Goal: Use online tool/utility: Utilize a website feature to perform a specific function

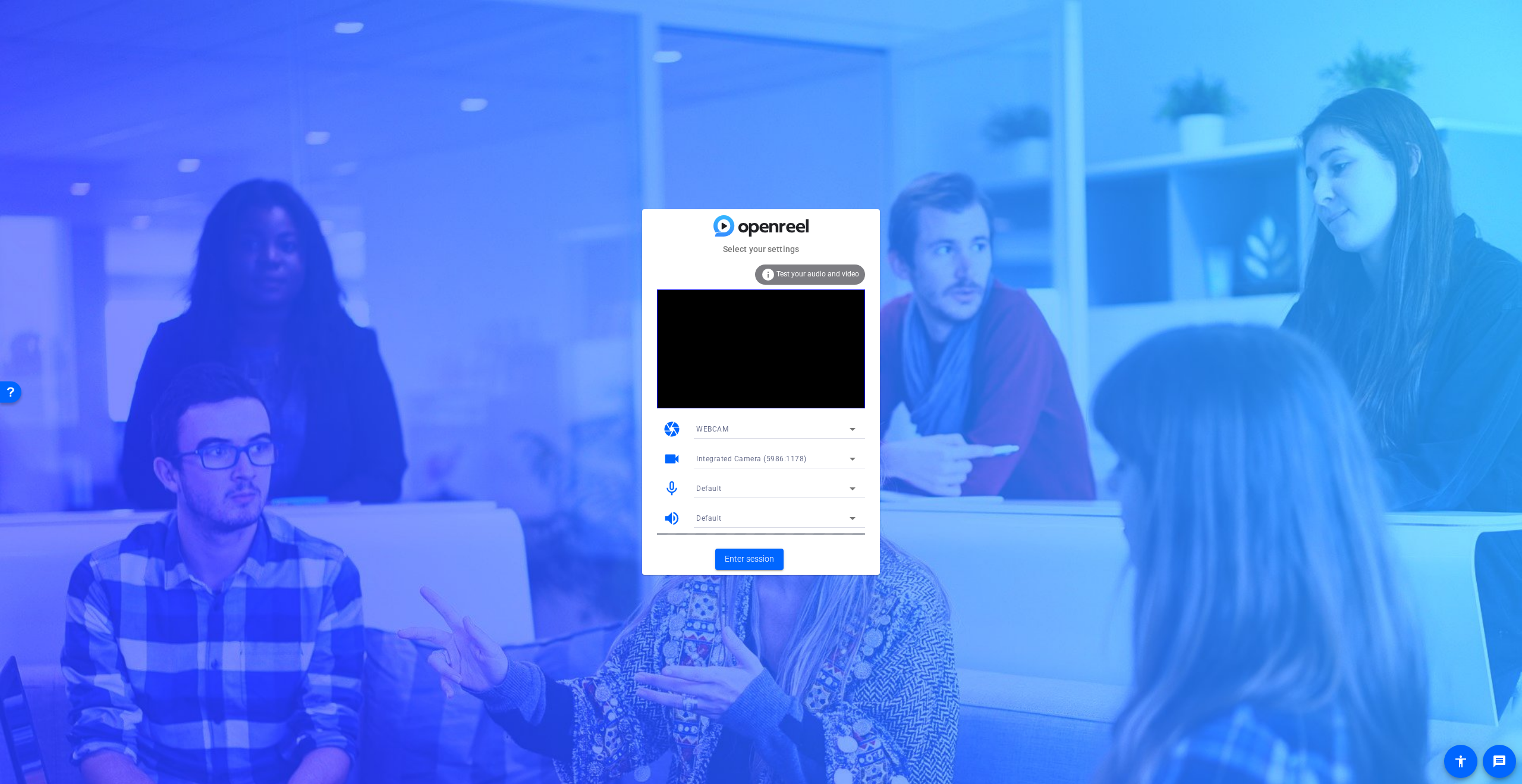
click at [708, 460] on span "Integrated Camera (5986:1178)" at bounding box center [751, 458] width 111 height 8
click at [712, 499] on span "UC70 (0ac8:3420)" at bounding box center [727, 501] width 62 height 14
click at [732, 481] on div "Default" at bounding box center [773, 488] width 153 height 15
click at [722, 551] on span "RØDE VideoMic NTG Analog Stereo" at bounding box center [756, 550] width 119 height 14
click at [716, 520] on span "Default" at bounding box center [709, 518] width 26 height 8
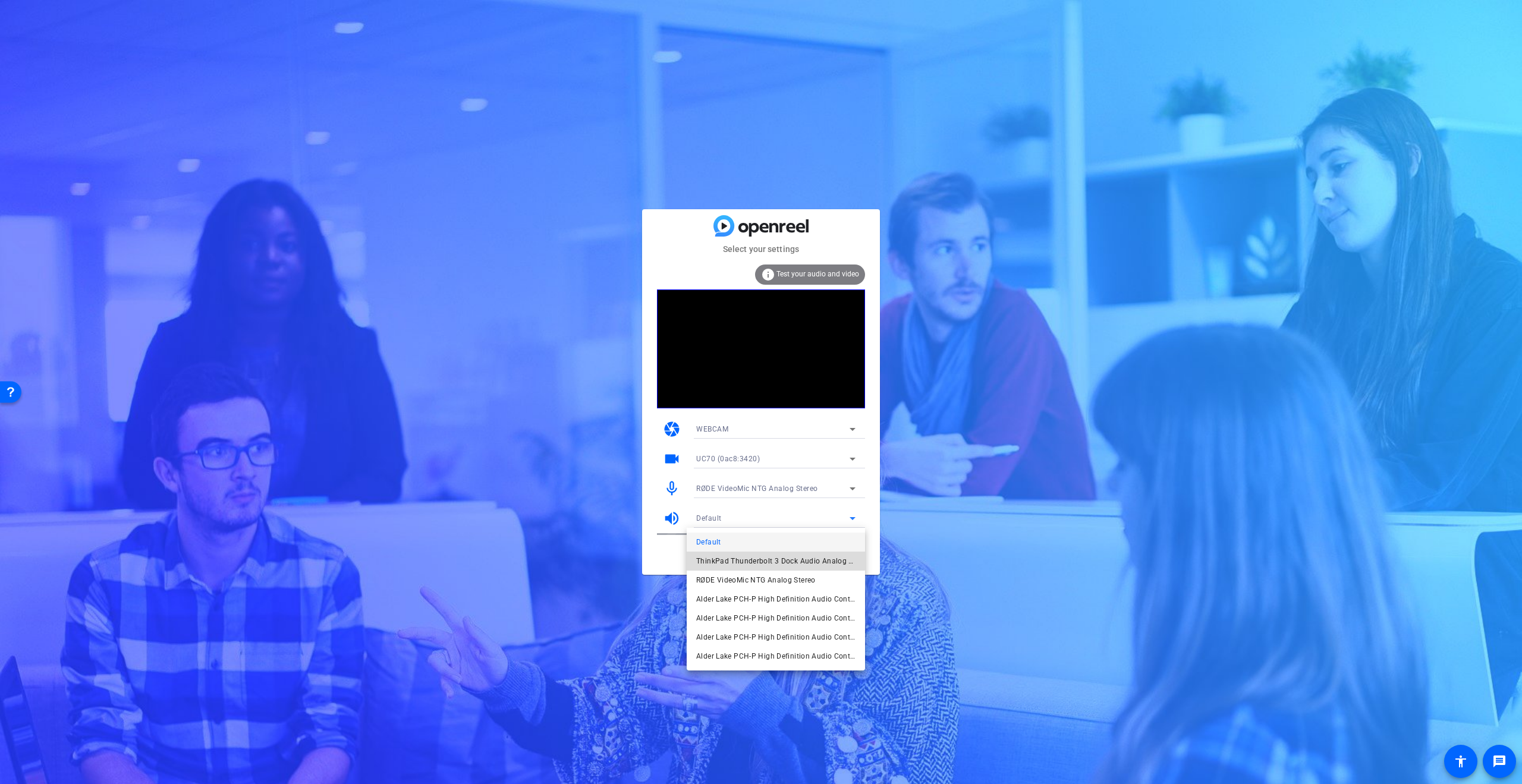
click at [713, 555] on span "ThinkPad Thunderbolt 3 Dock Audio Analog Stereo" at bounding box center [776, 561] width 159 height 14
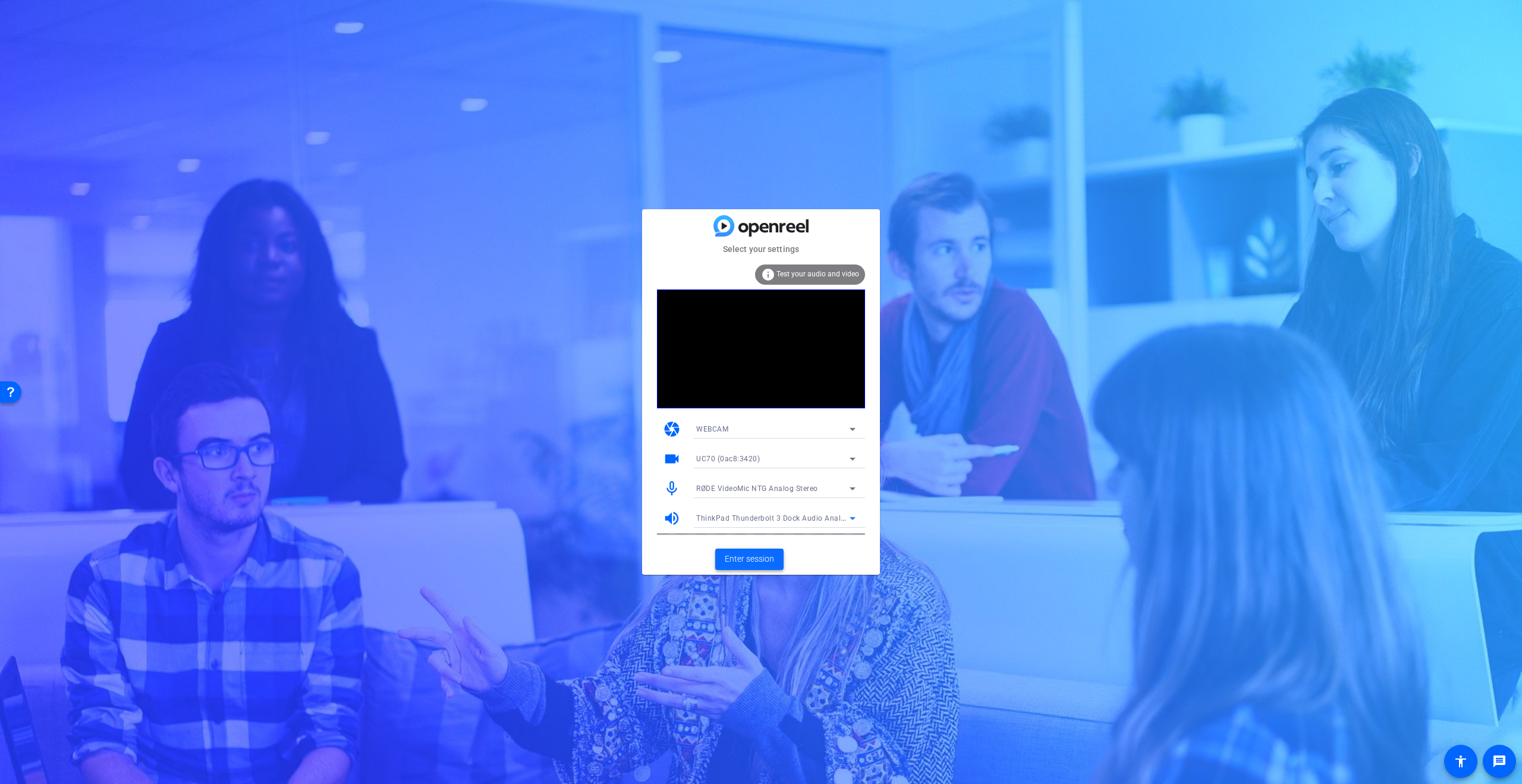
click at [746, 556] on span "Enter session" at bounding box center [749, 559] width 50 height 12
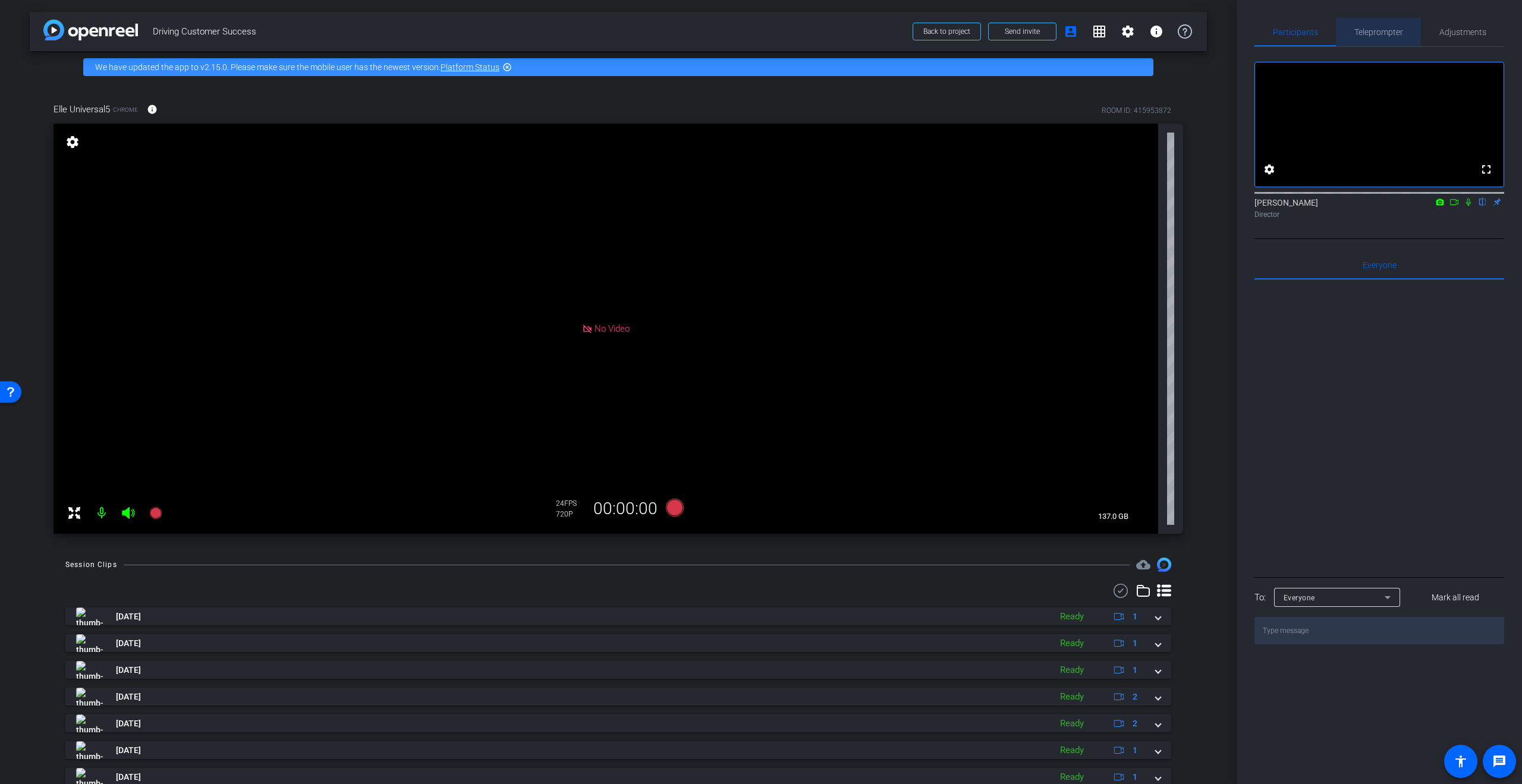
click at [1388, 34] on span "Teleprompter" at bounding box center [1379, 32] width 49 height 8
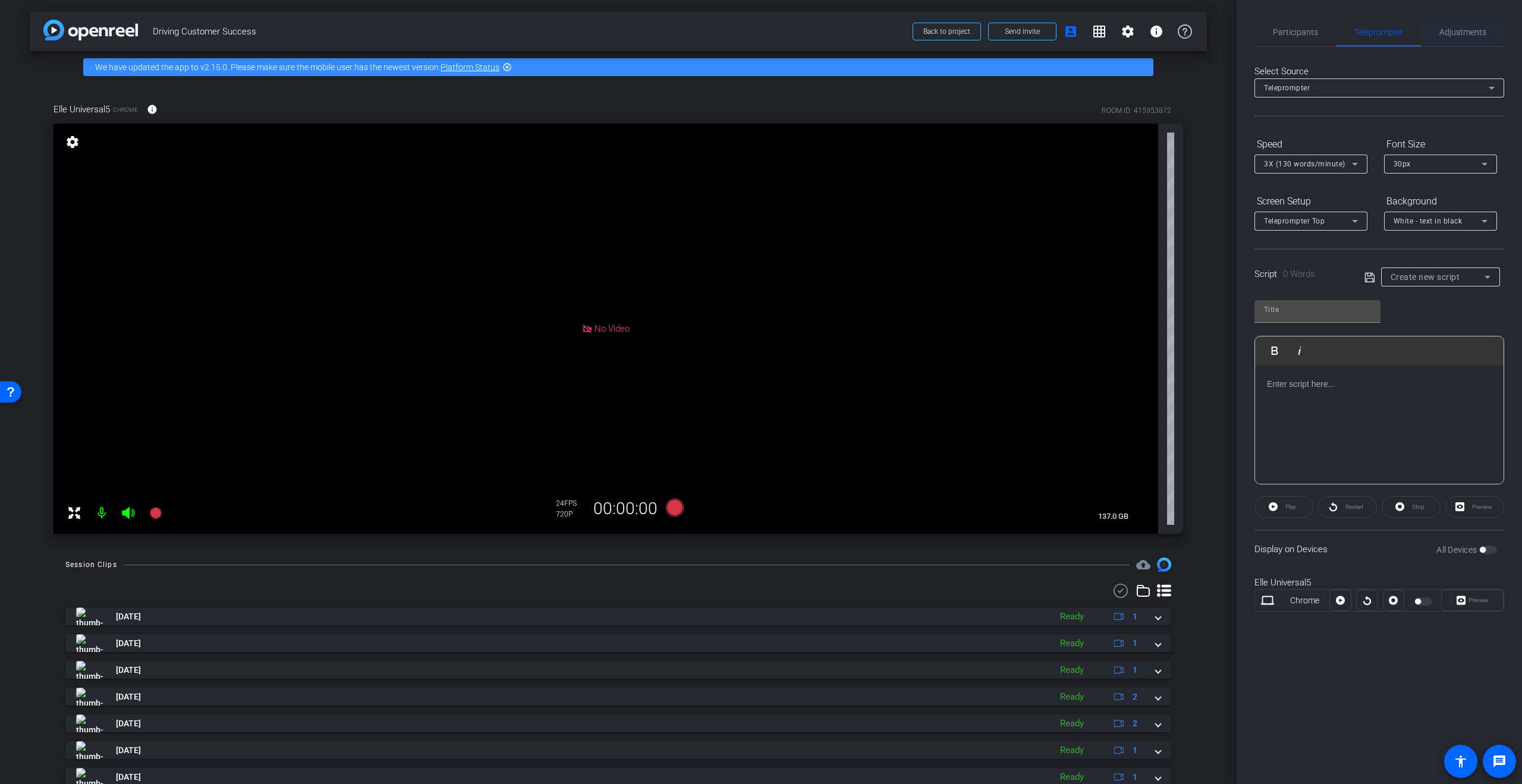
click at [1457, 36] on span "Adjustments" at bounding box center [1462, 32] width 47 height 28
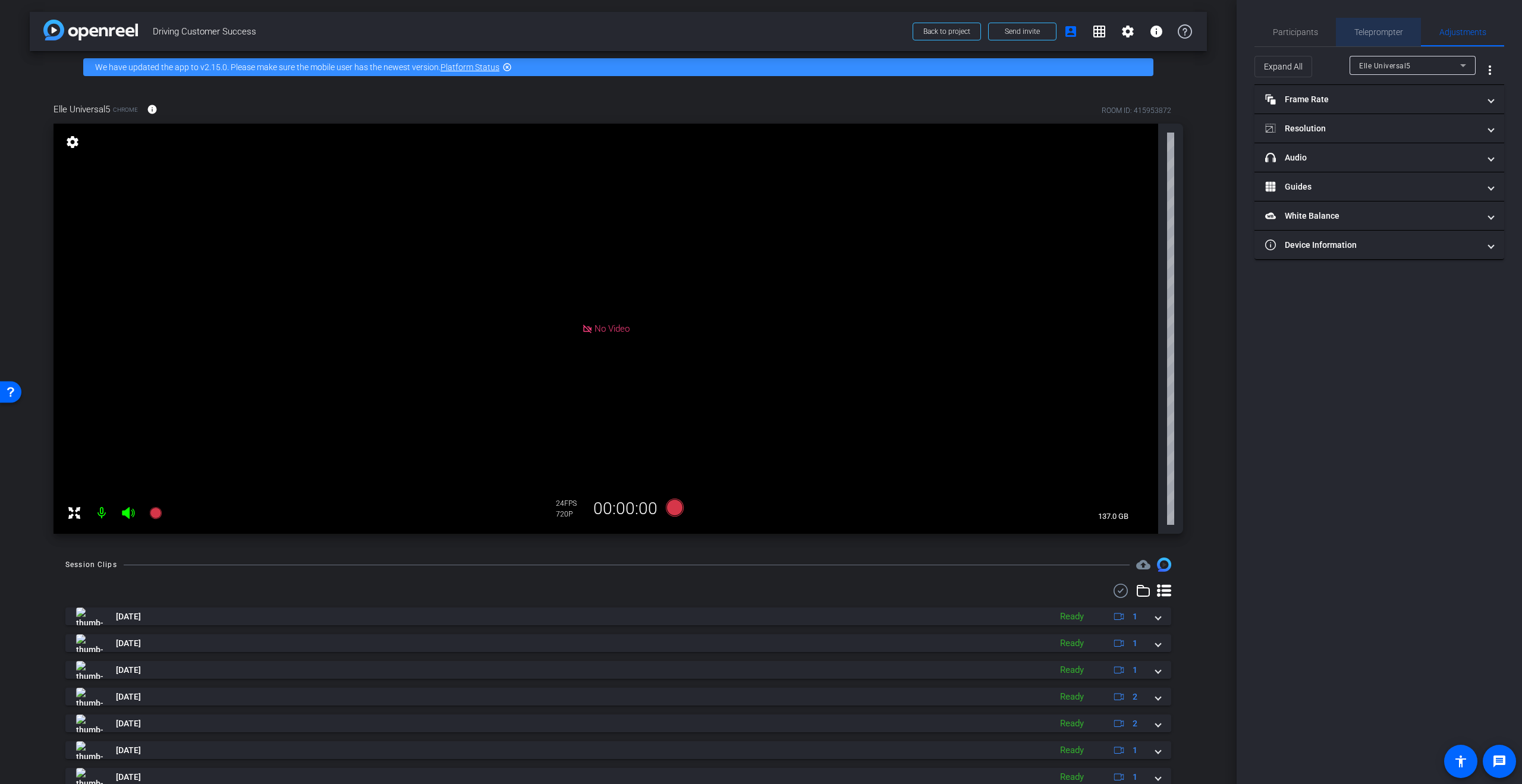
click at [1396, 28] on span "Teleprompter" at bounding box center [1379, 32] width 49 height 8
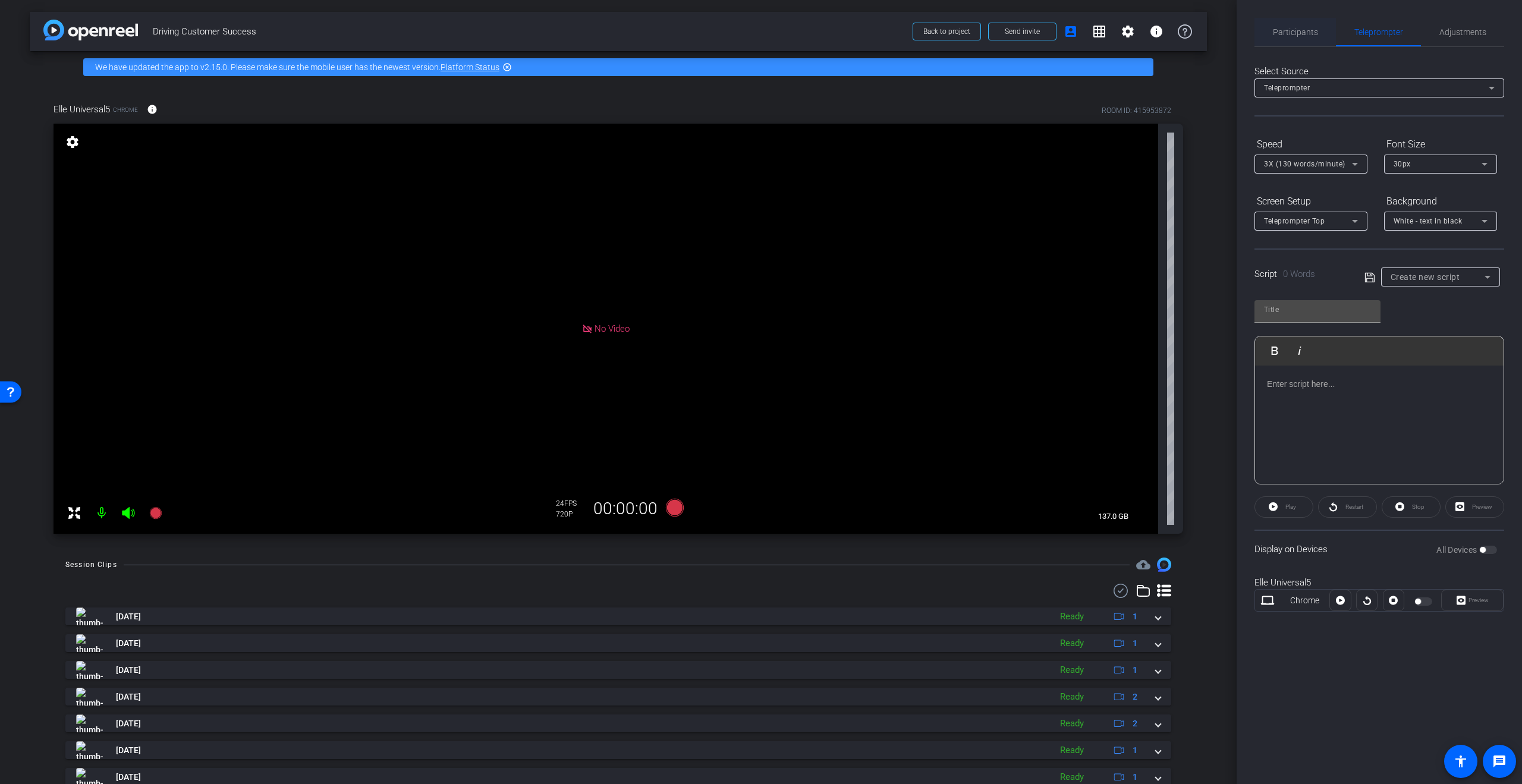
click at [1299, 22] on span "Participants" at bounding box center [1295, 32] width 45 height 28
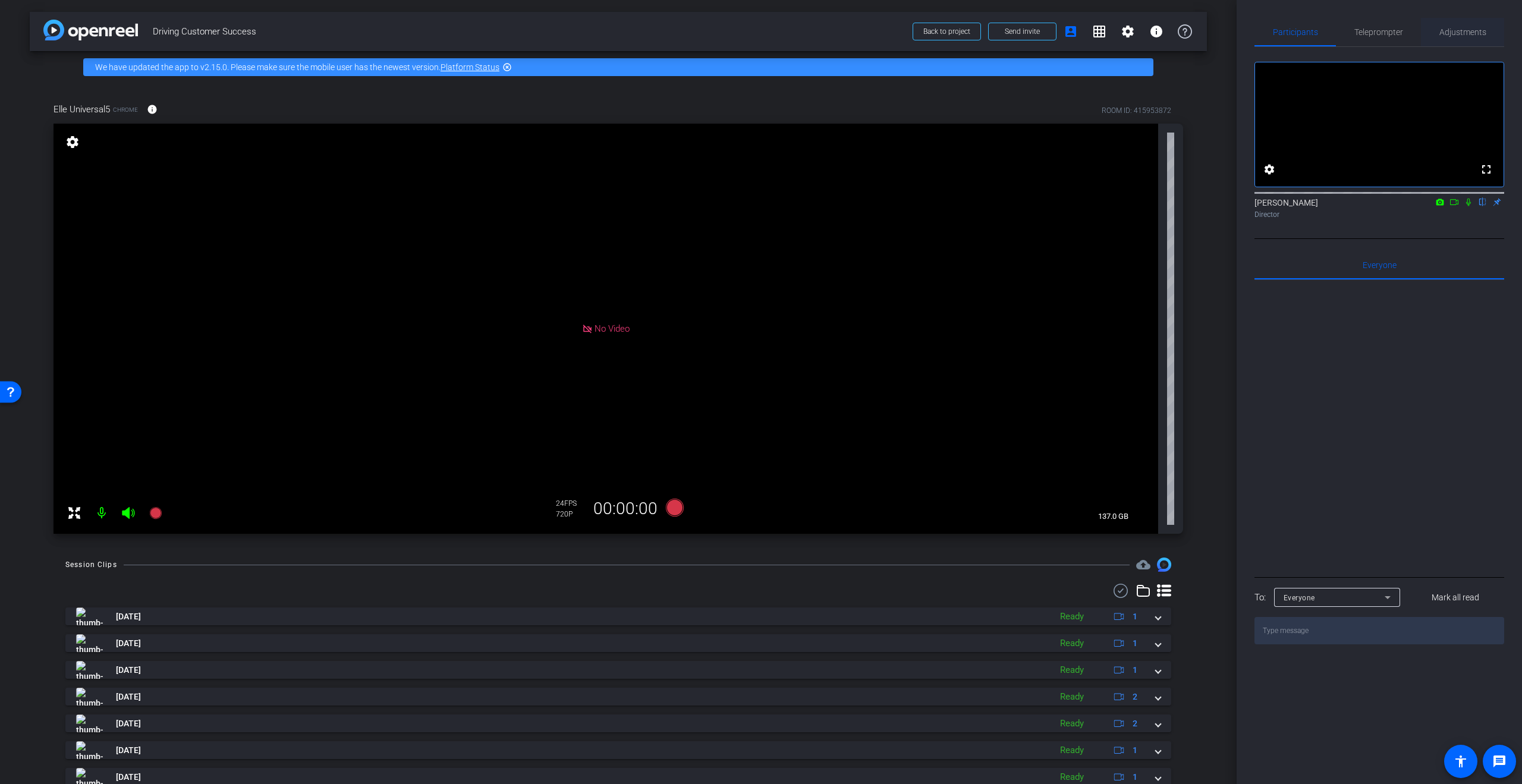
click at [1439, 36] on span "Adjustments" at bounding box center [1462, 32] width 47 height 8
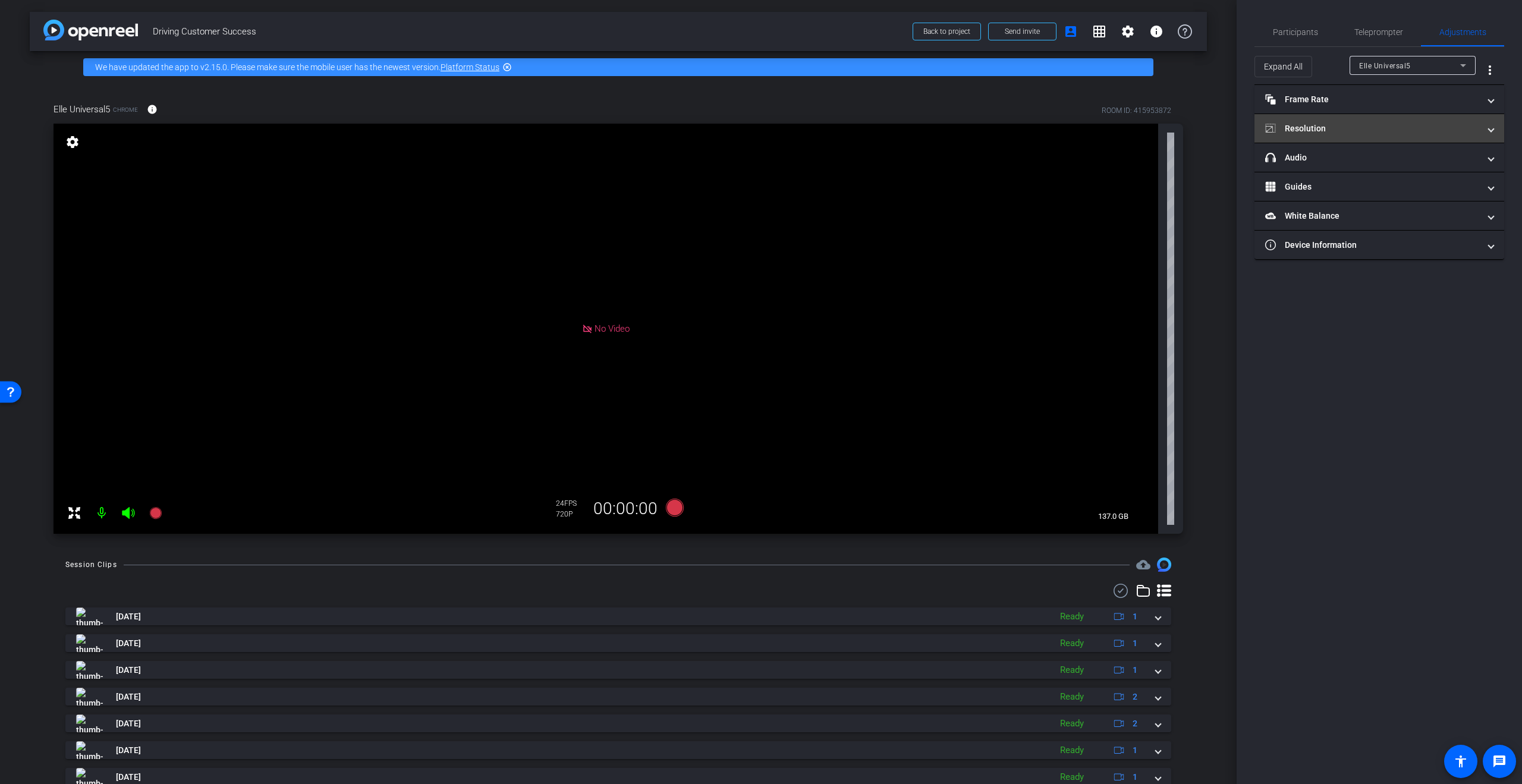
click at [1327, 122] on mat-panel-title "Resolution" at bounding box center [1371, 128] width 214 height 12
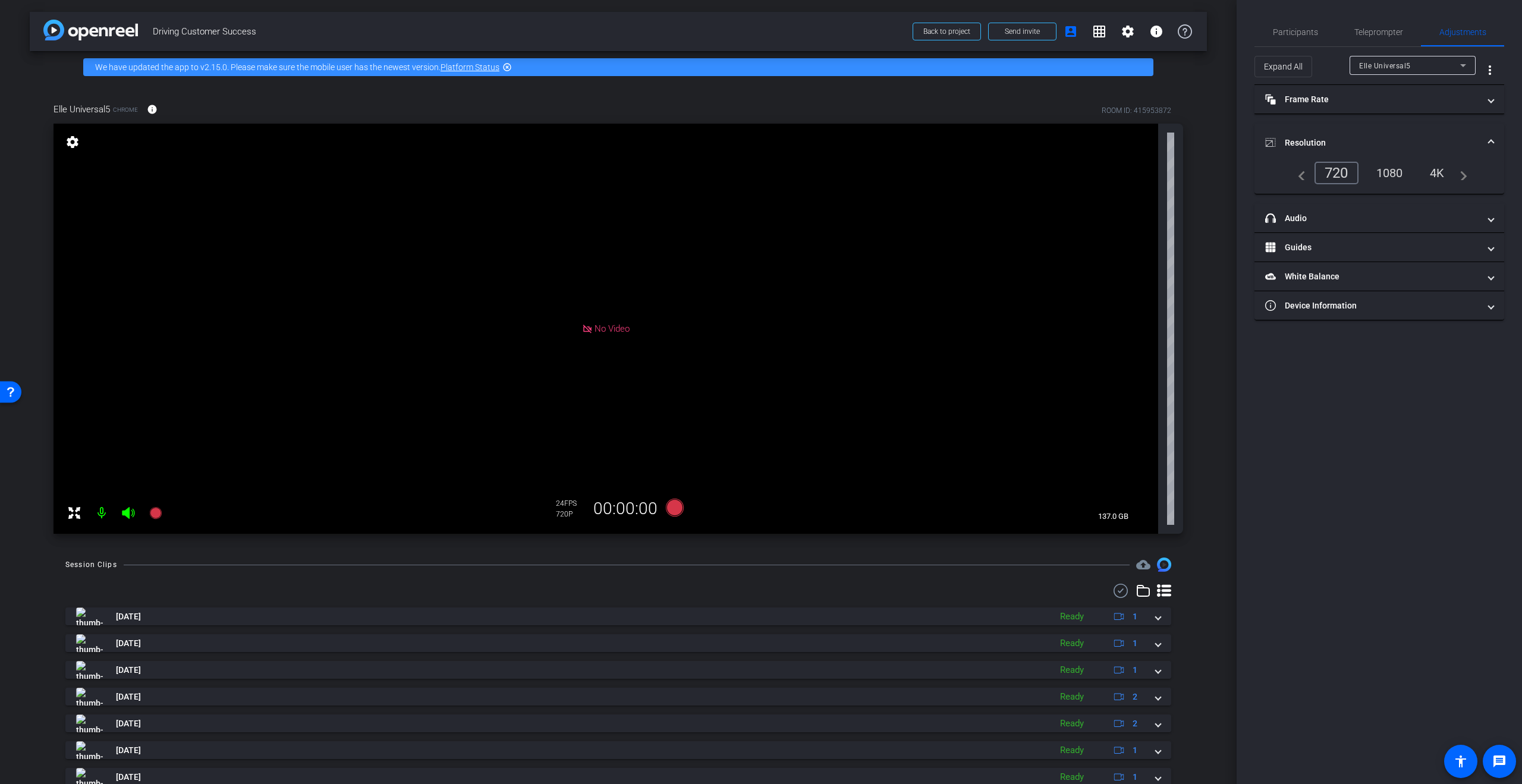
click at [1379, 172] on div "1080" at bounding box center [1390, 173] width 45 height 20
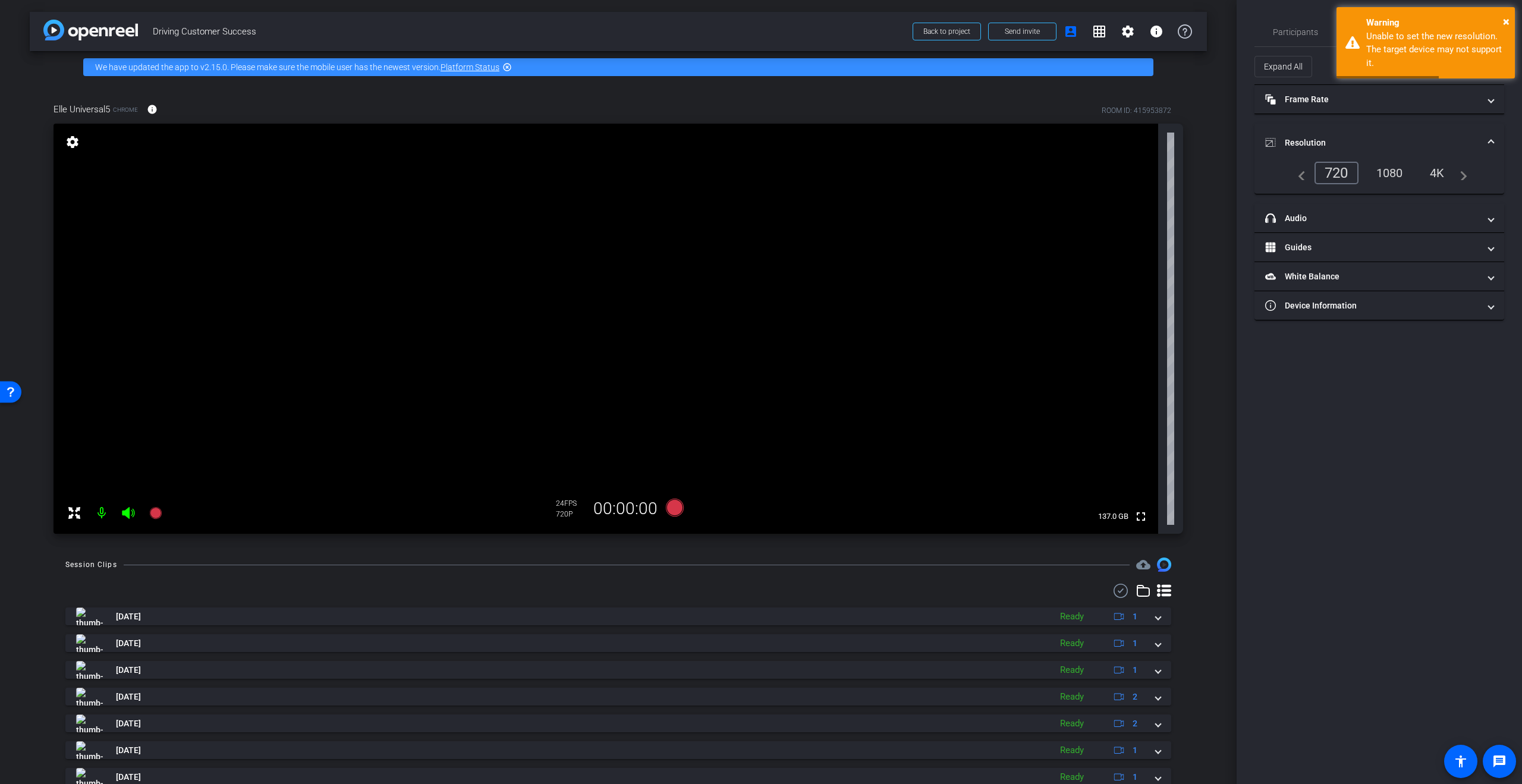
click at [1383, 180] on div "1080" at bounding box center [1390, 173] width 45 height 20
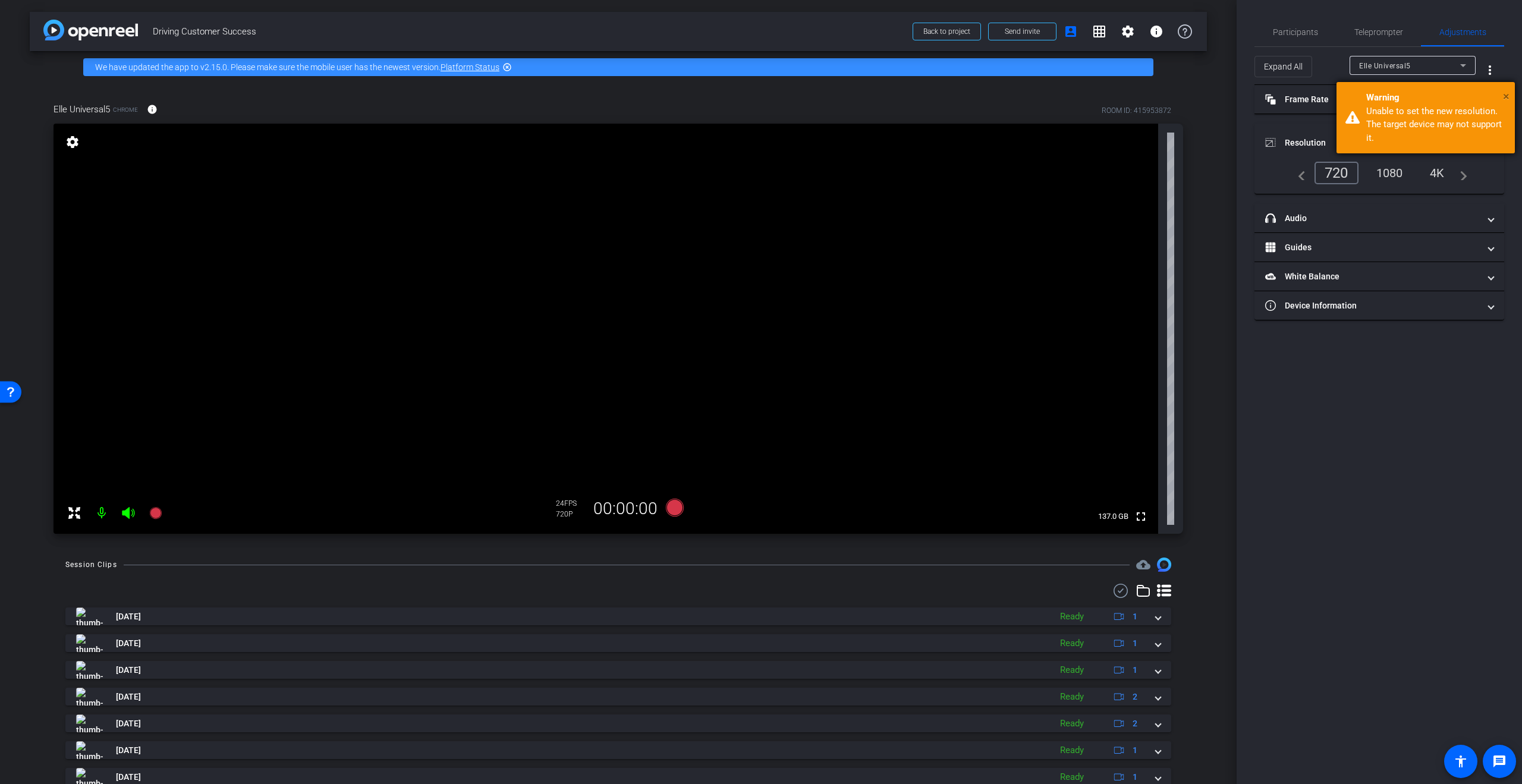
click at [1504, 92] on span "×" at bounding box center [1506, 96] width 7 height 14
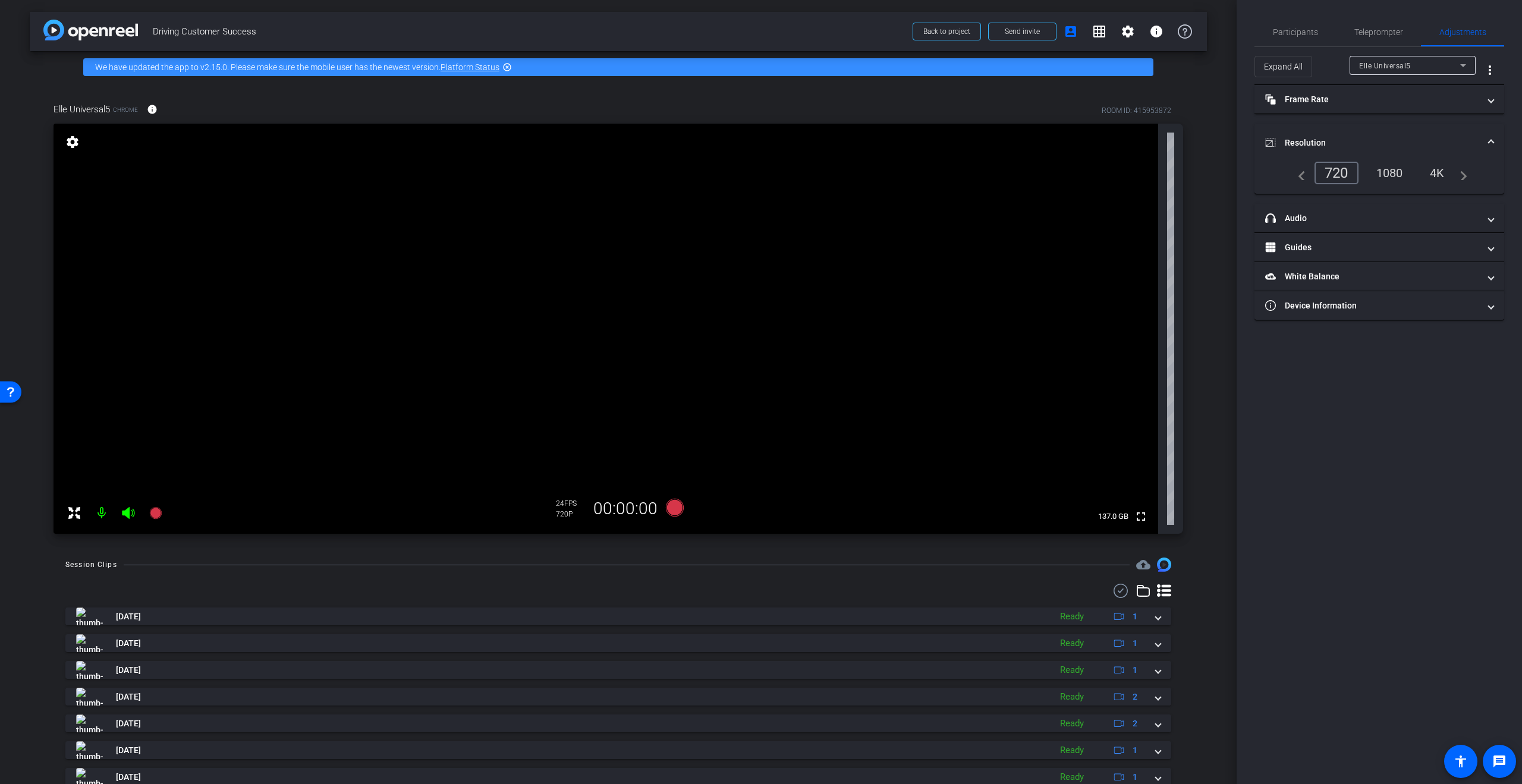
click at [1385, 174] on div "1080" at bounding box center [1390, 173] width 45 height 20
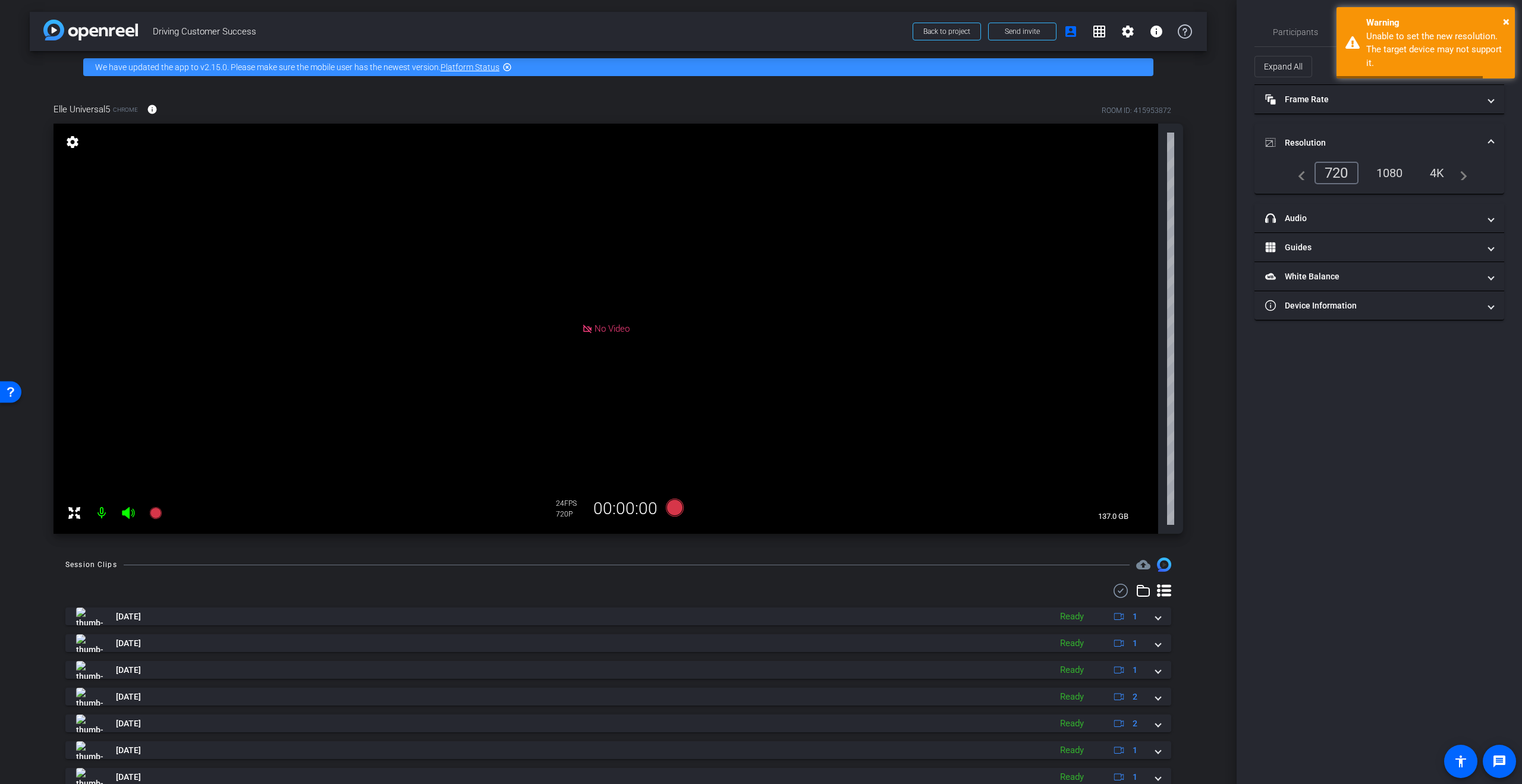
click at [1385, 174] on div "1080" at bounding box center [1390, 173] width 45 height 20
click at [1344, 170] on div "720" at bounding box center [1336, 172] width 44 height 22
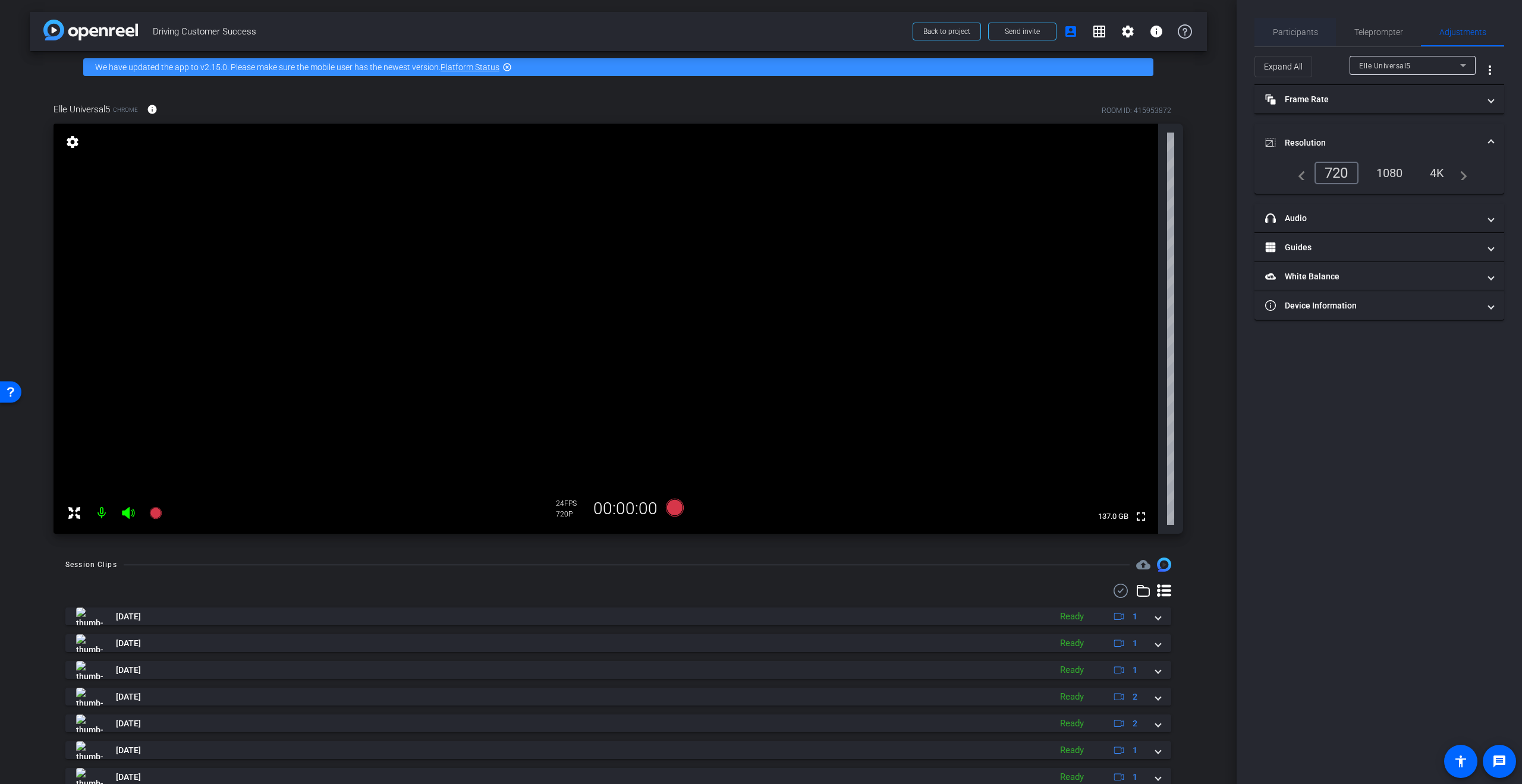
click at [1304, 45] on span "Participants" at bounding box center [1295, 32] width 45 height 28
